Goal: Information Seeking & Learning: Learn about a topic

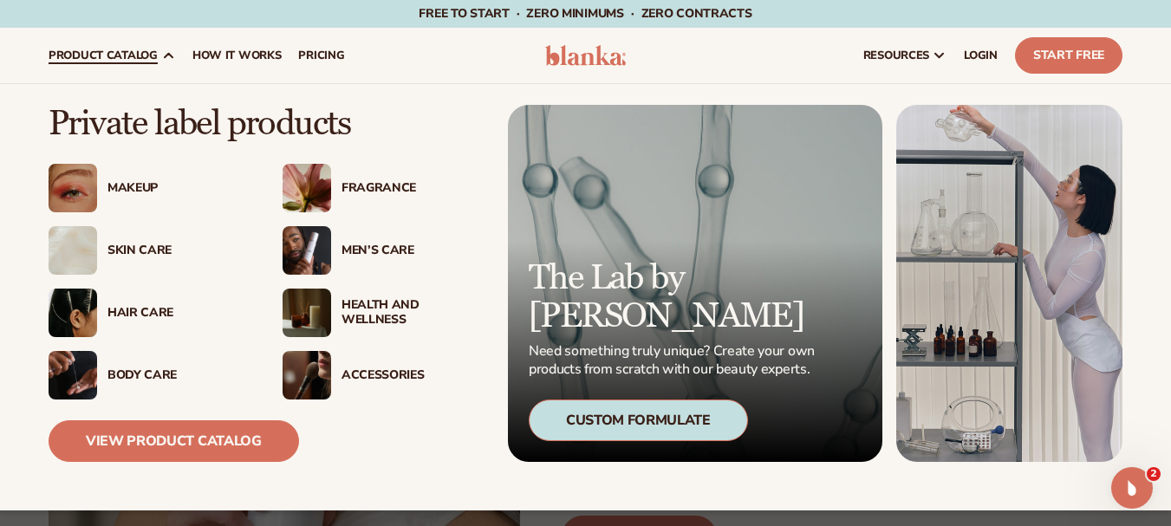
click at [147, 62] on span "product catalog" at bounding box center [103, 56] width 109 height 14
click at [112, 185] on div "Makeup" at bounding box center [177, 188] width 140 height 15
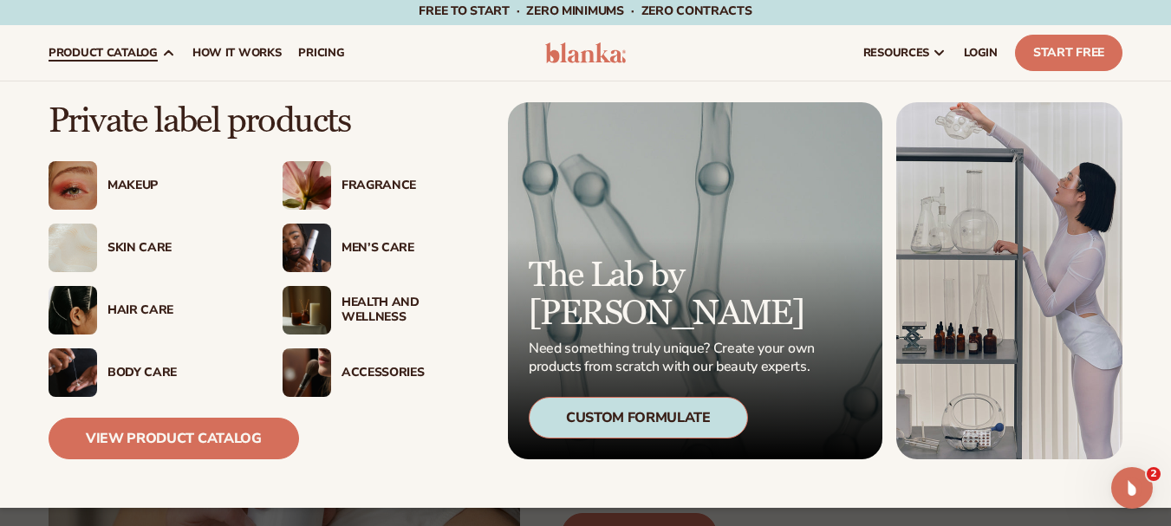
click at [134, 244] on div "Skin Care" at bounding box center [177, 248] width 140 height 15
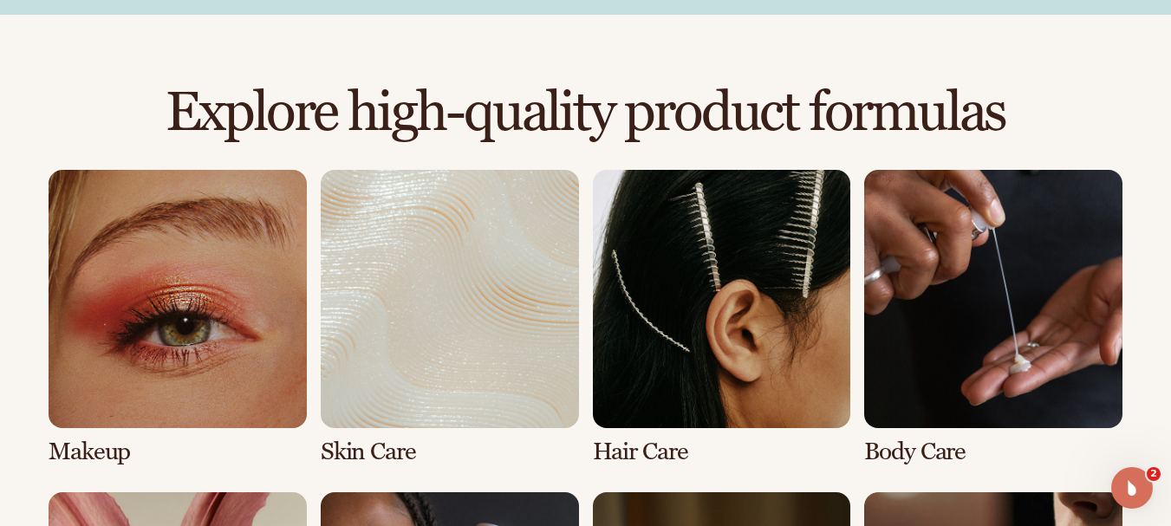
scroll to position [1123, 0]
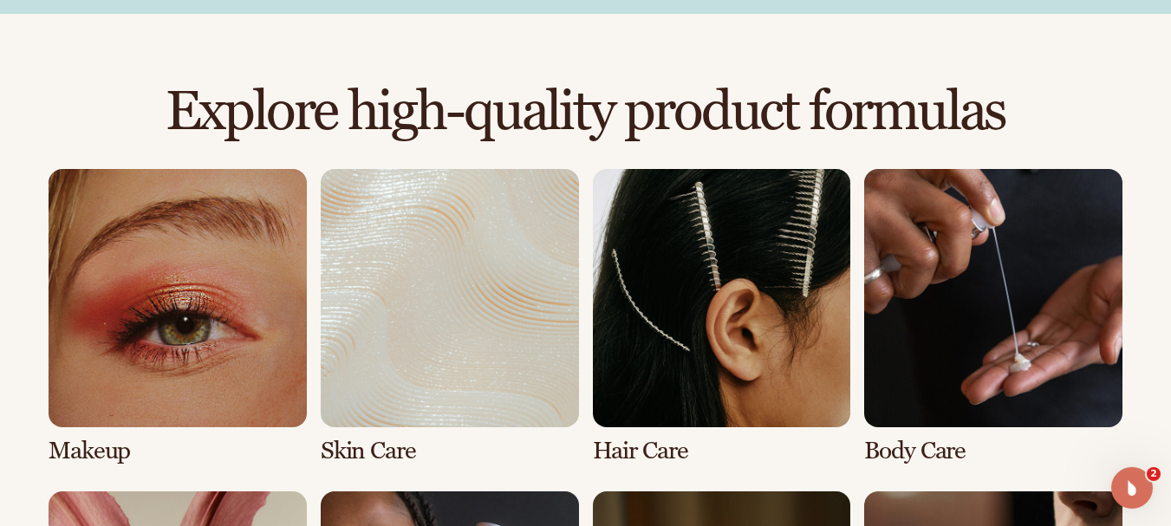
click at [477, 409] on link "2 / 8" at bounding box center [450, 317] width 258 height 296
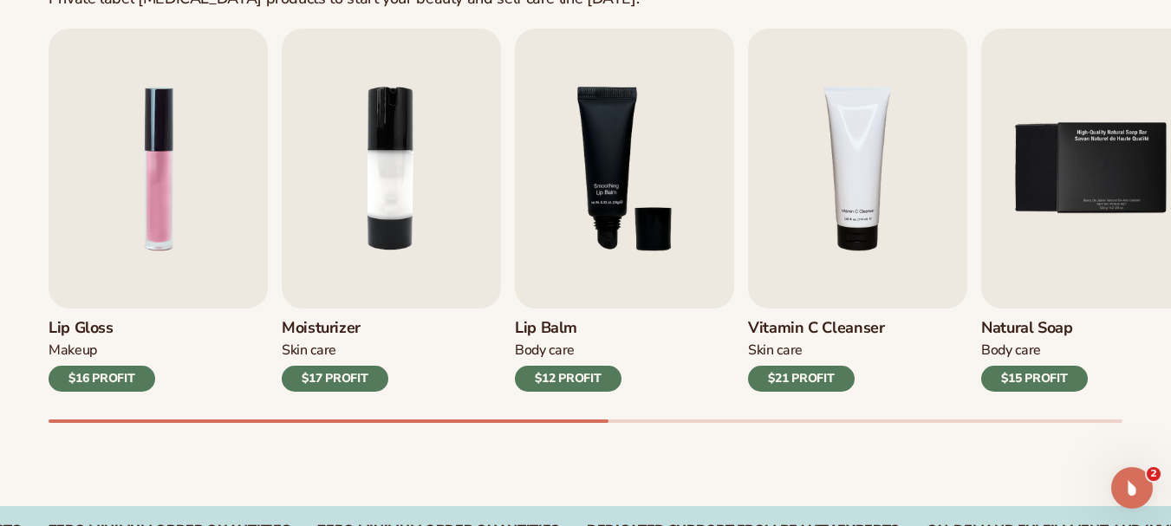
scroll to position [582, 0]
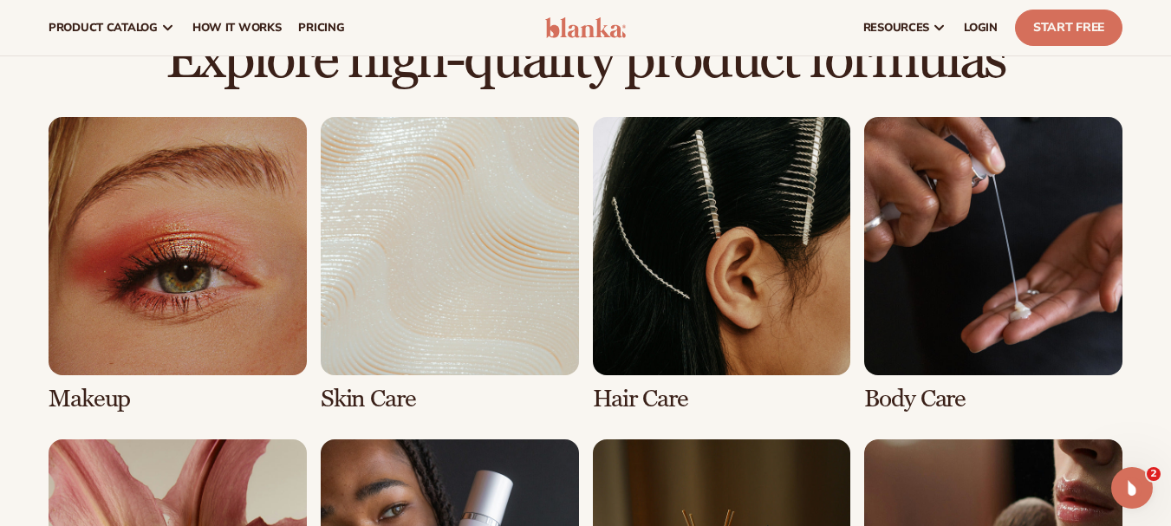
scroll to position [1162, 0]
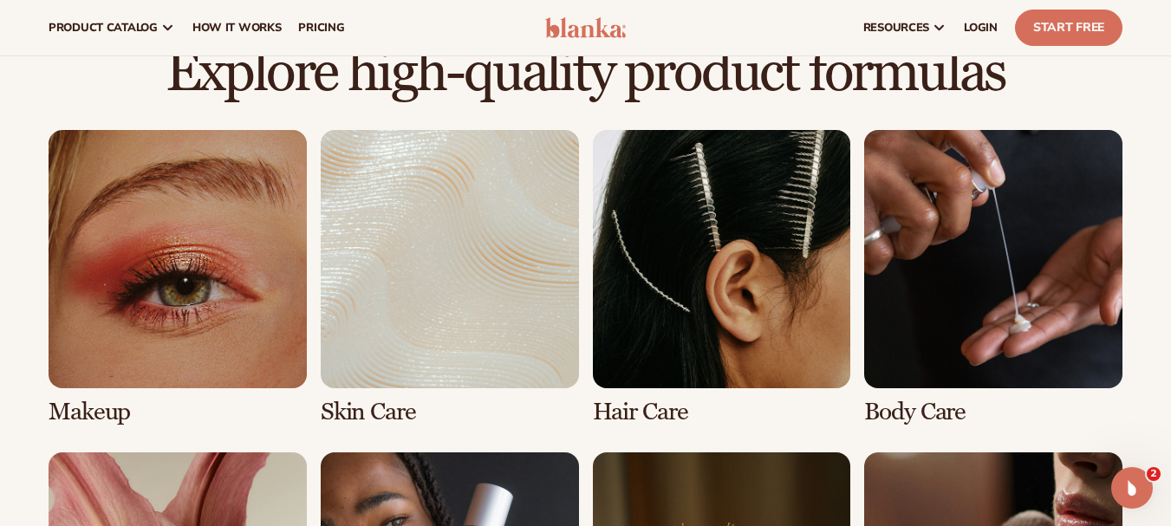
click at [793, 375] on link "3 / 8" at bounding box center [722, 278] width 258 height 296
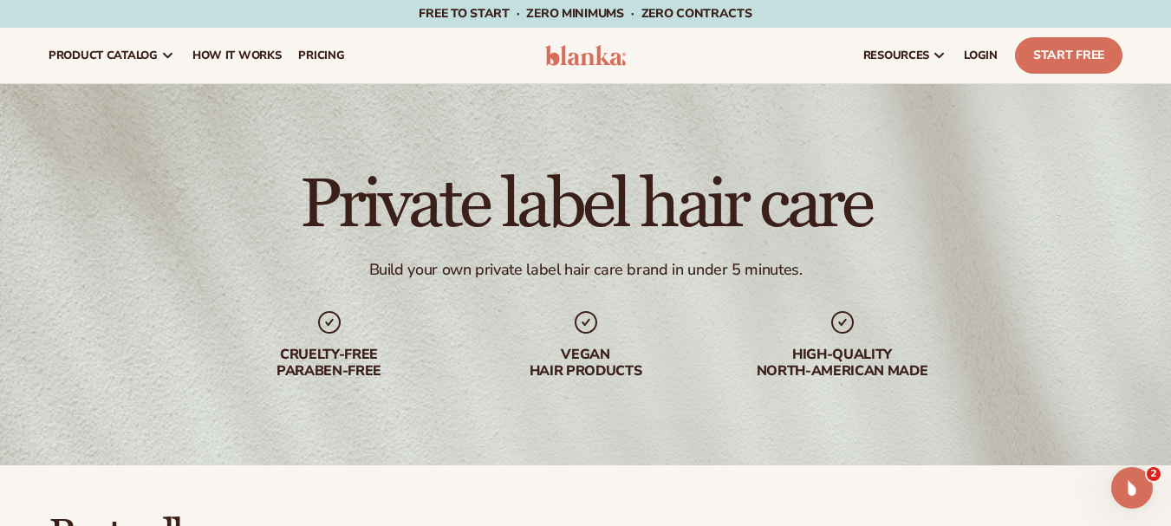
click at [583, 54] on img at bounding box center [585, 55] width 81 height 21
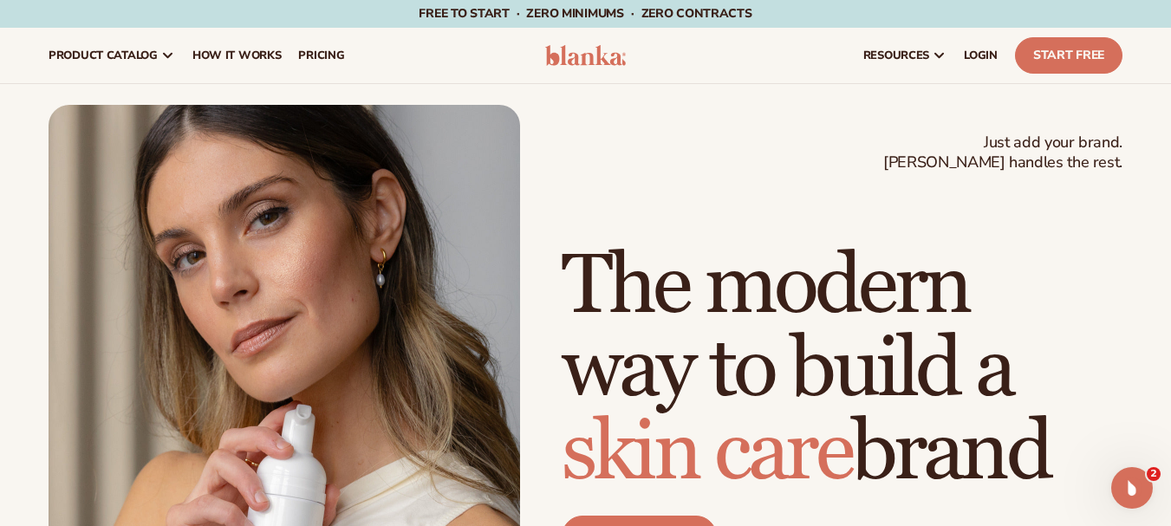
drag, startPoint x: 657, startPoint y: 304, endPoint x: 1069, endPoint y: 451, distance: 437.0
click at [1069, 451] on div "Just add your brand. Blanka handles the rest. beauty,skin care,wellness,makeup …" at bounding box center [586, 402] width 1074 height 595
click at [1069, 451] on h1 "The modern way to build a skin care brand" at bounding box center [842, 370] width 561 height 250
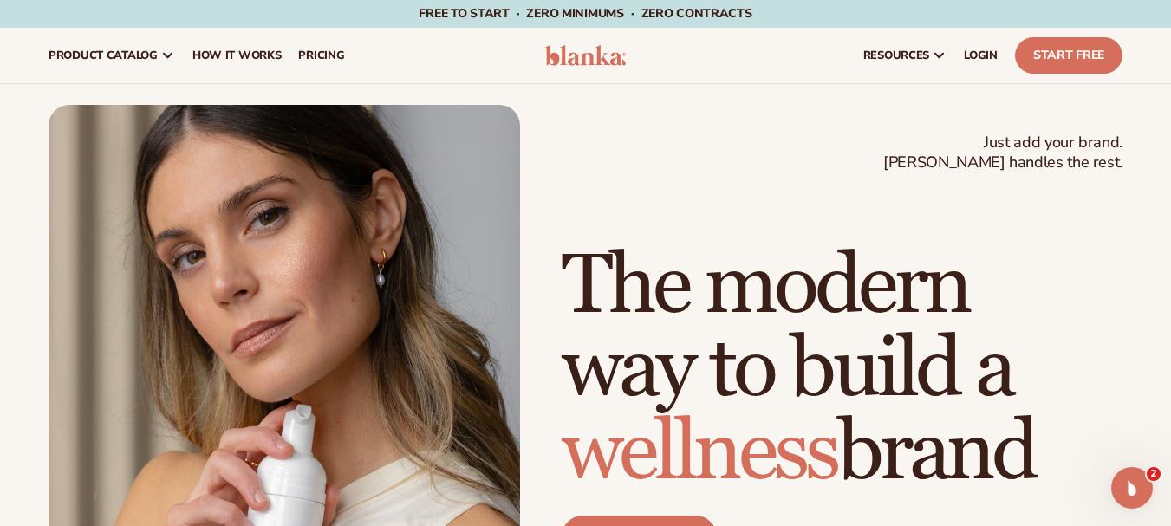
drag, startPoint x: 1071, startPoint y: 439, endPoint x: 795, endPoint y: 345, distance: 291.1
click at [795, 345] on h1 "The modern way to build a wellness brand" at bounding box center [842, 370] width 561 height 250
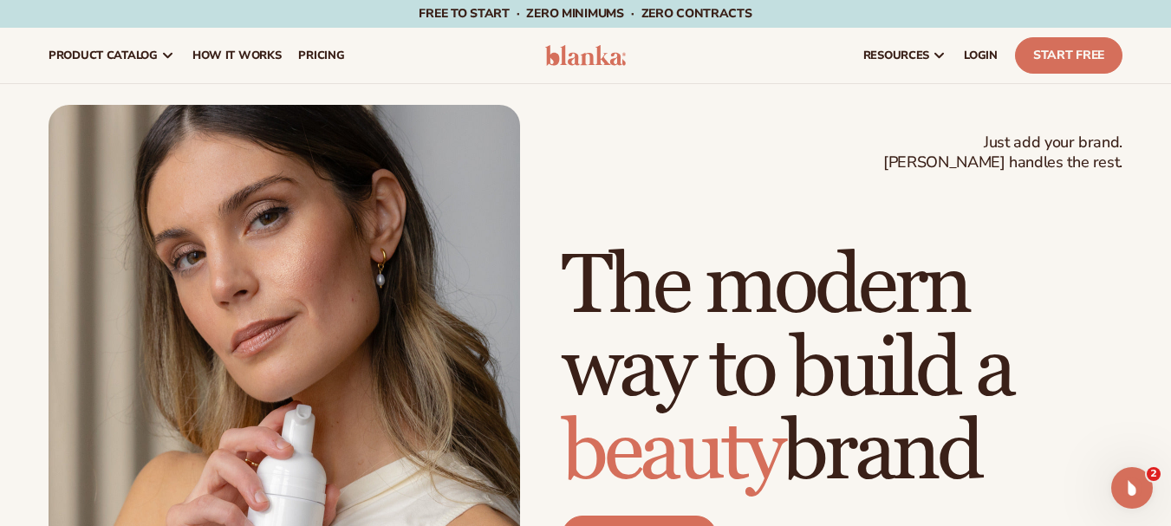
drag, startPoint x: 384, startPoint y: 93, endPoint x: 400, endPoint y: 89, distance: 16.8
click at [393, 90] on div "Just add your brand. Blanka handles the rest. beauty,skin care,wellness,makeup …" at bounding box center [585, 402] width 1171 height 636
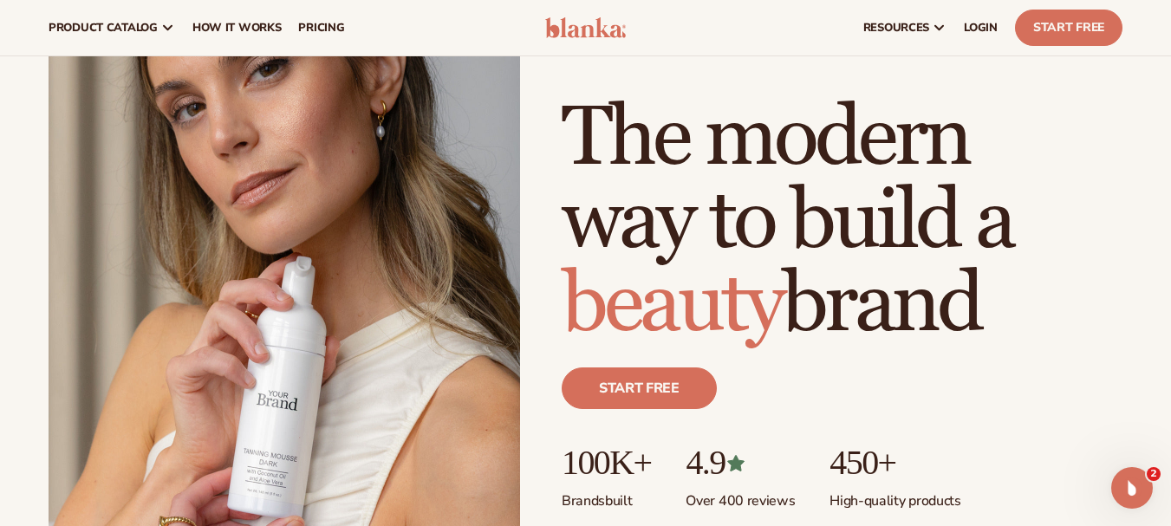
scroll to position [131, 0]
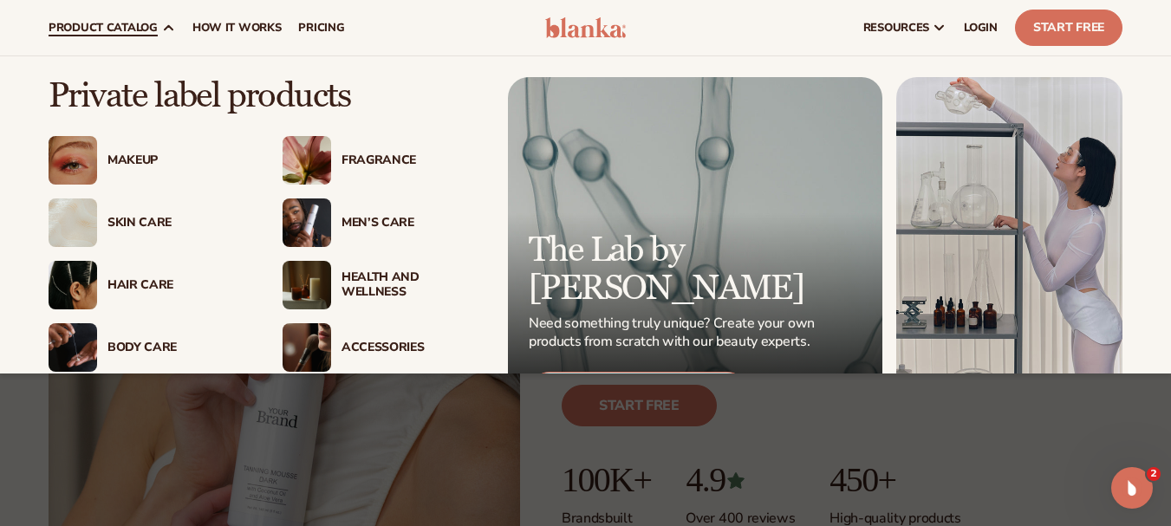
click at [124, 153] on div "Makeup" at bounding box center [177, 160] width 140 height 15
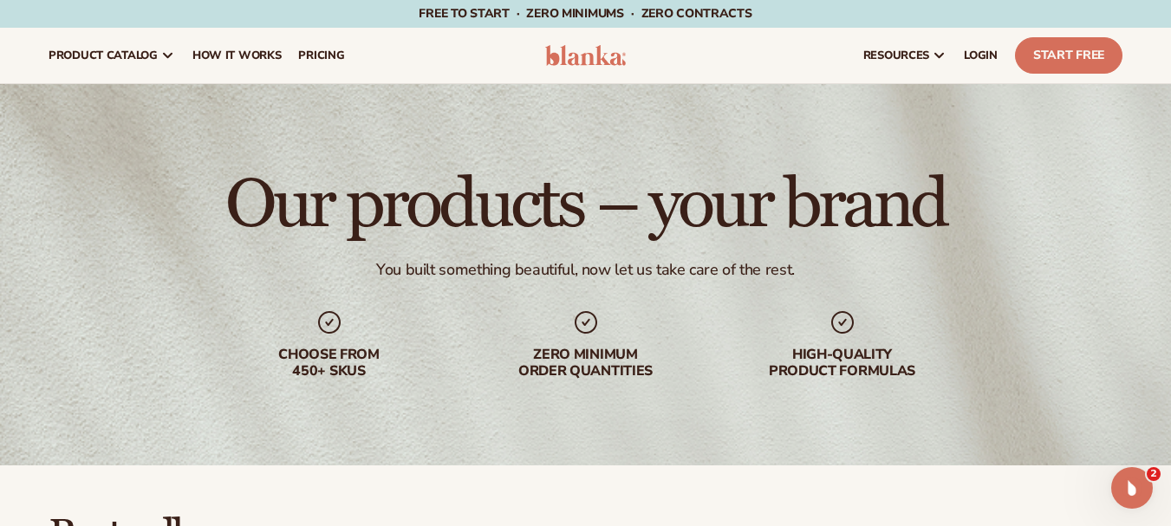
click at [609, 52] on img at bounding box center [585, 55] width 81 height 21
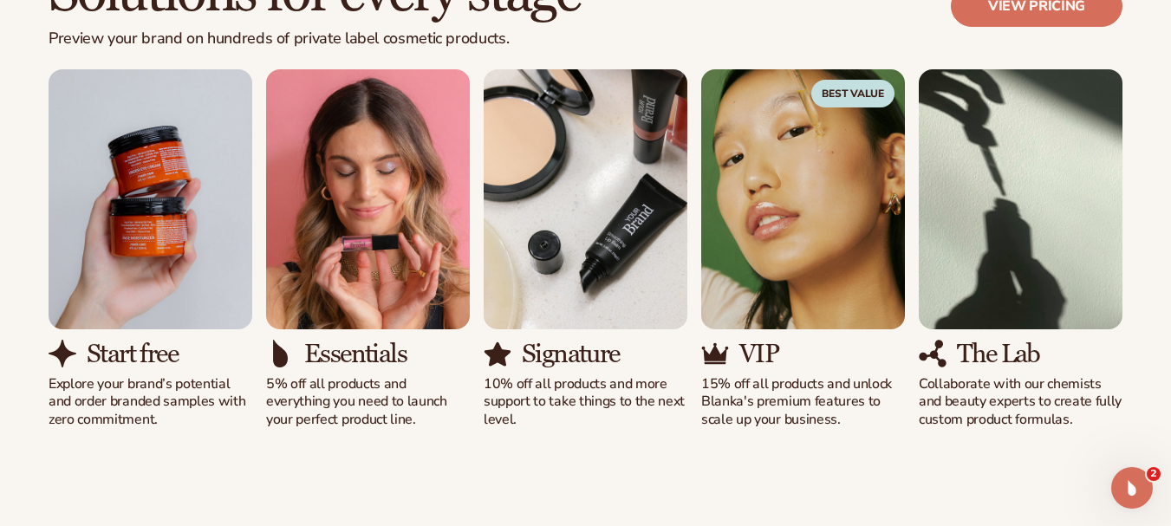
scroll to position [1615, 0]
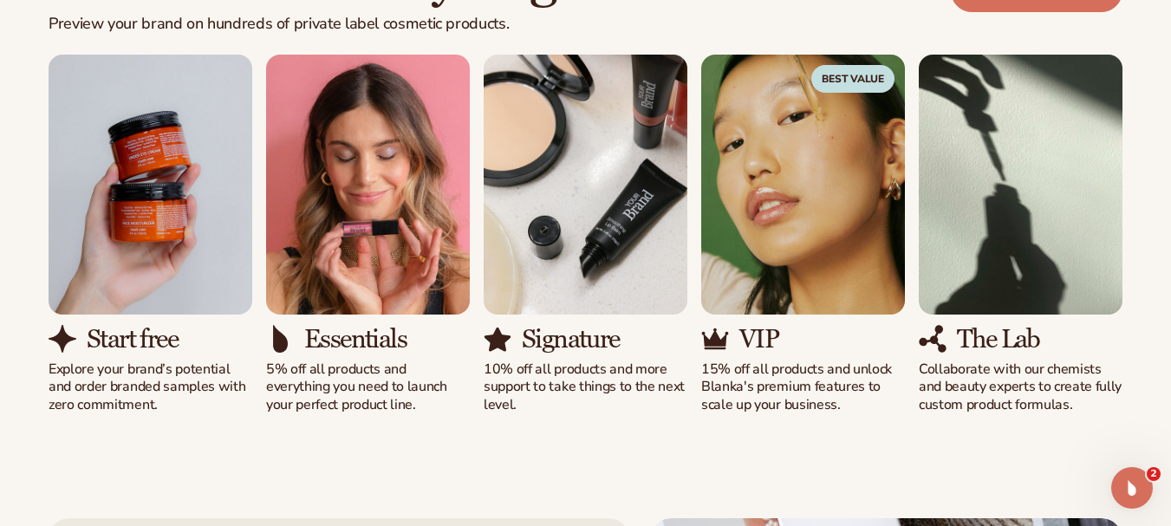
click at [537, 337] on div "Signature" at bounding box center [586, 339] width 204 height 29
click at [611, 339] on h3 "Signature" at bounding box center [571, 339] width 98 height 29
